Goal: Browse casually: Explore the website without a specific task or goal

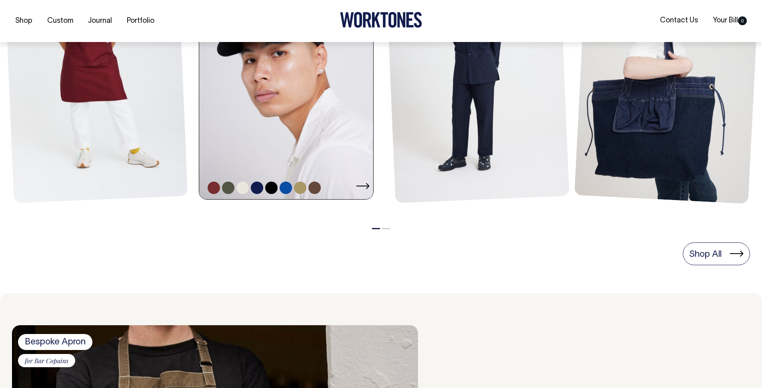
click at [290, 160] on link at bounding box center [288, 68] width 179 height 261
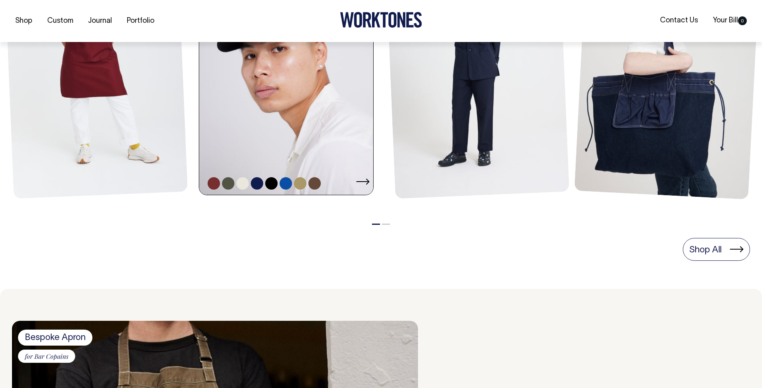
scroll to position [476, 0]
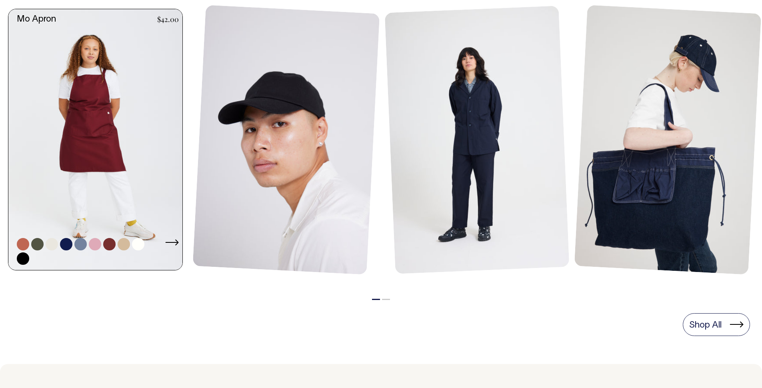
click at [132, 136] on link at bounding box center [97, 139] width 179 height 261
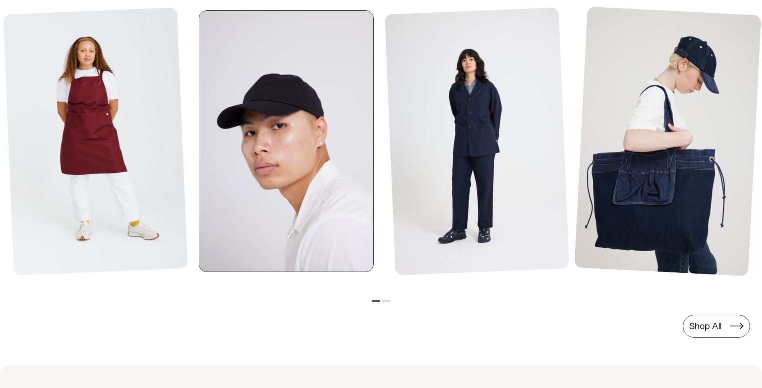
scroll to position [393, 0]
